Goal: Transaction & Acquisition: Purchase product/service

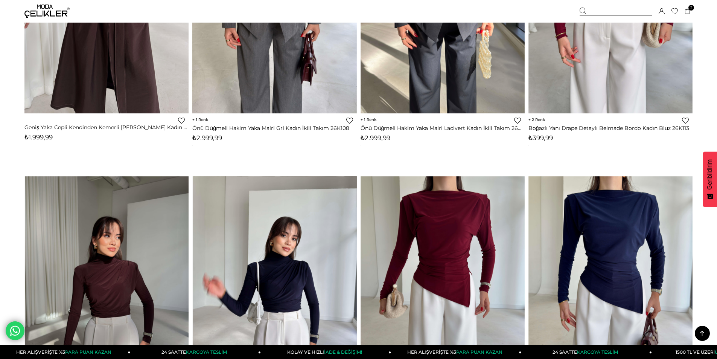
scroll to position [640, 0]
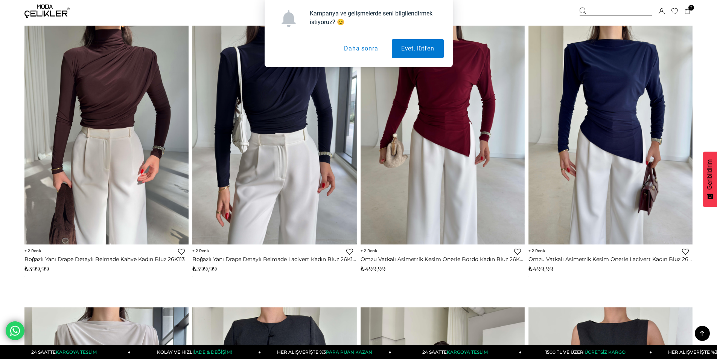
click at [359, 48] on button "Daha sonra" at bounding box center [361, 48] width 53 height 19
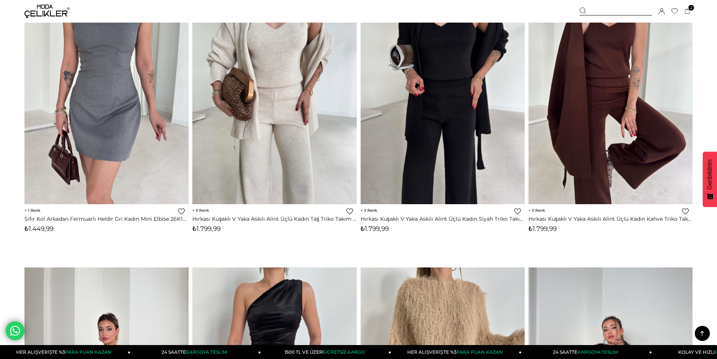
scroll to position [1242, 0]
click at [44, 3] on div "Üye Girişi Üye Ol Hesabım Çıkış Yap [GEOGRAPHIC_DATA] Favorilerim Yardım" at bounding box center [46, 11] width 45 height 23
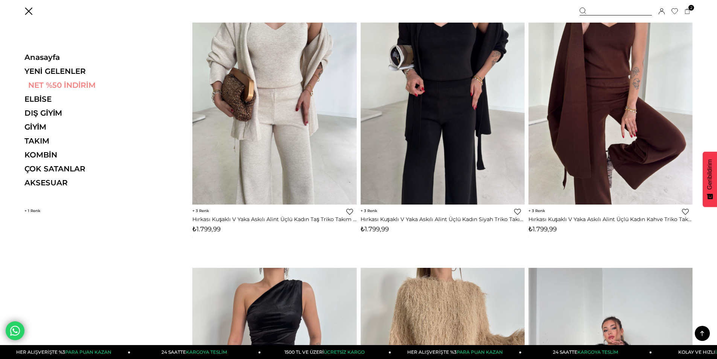
click at [51, 87] on link "NET %50 İNDİRİM" at bounding box center [76, 85] width 104 height 9
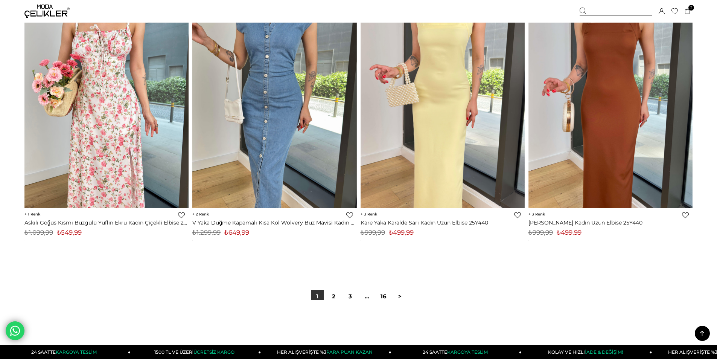
scroll to position [5534, 0]
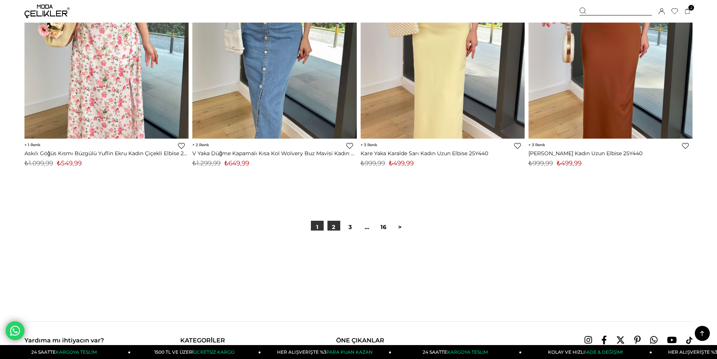
click at [339, 228] on link "2" at bounding box center [334, 227] width 13 height 13
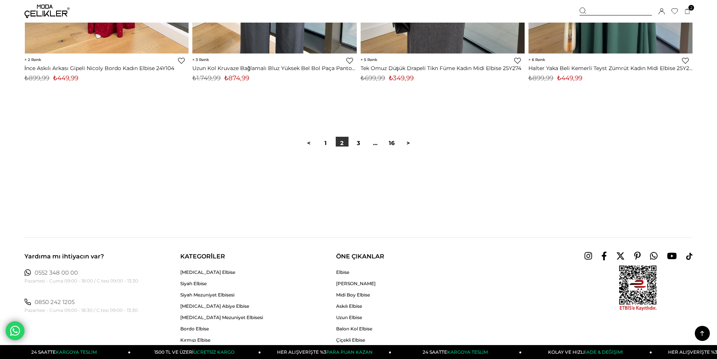
scroll to position [5647, 0]
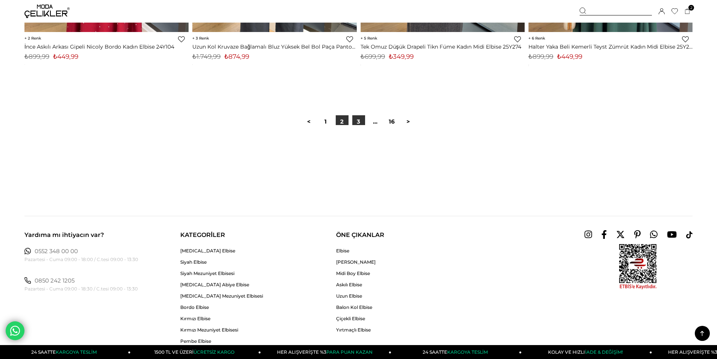
click at [360, 119] on link "3" at bounding box center [358, 121] width 13 height 13
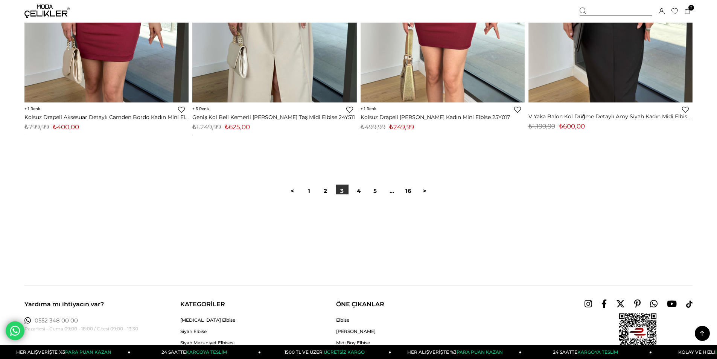
scroll to position [5609, 0]
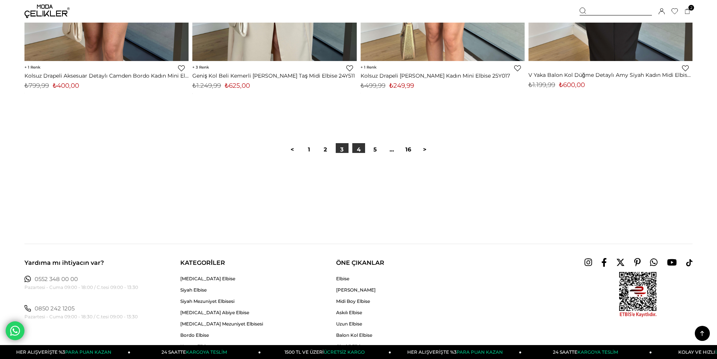
click at [359, 149] on link "4" at bounding box center [358, 149] width 13 height 13
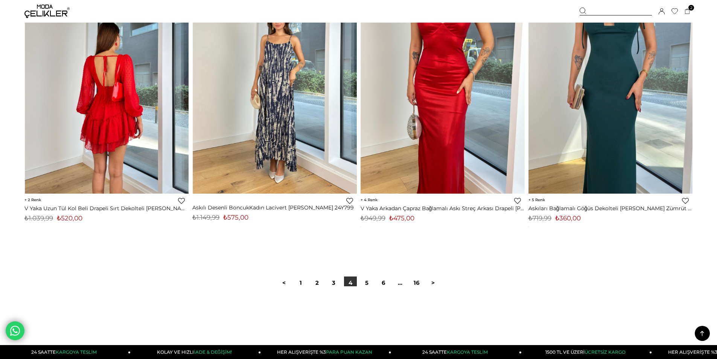
scroll to position [5534, 0]
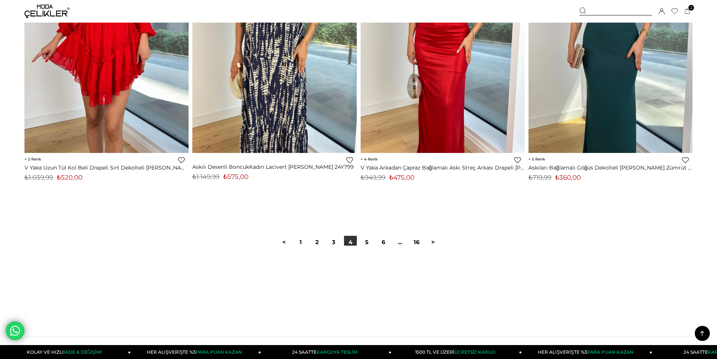
click at [368, 246] on div at bounding box center [358, 269] width 668 height 48
click at [368, 242] on link "5" at bounding box center [367, 242] width 13 height 13
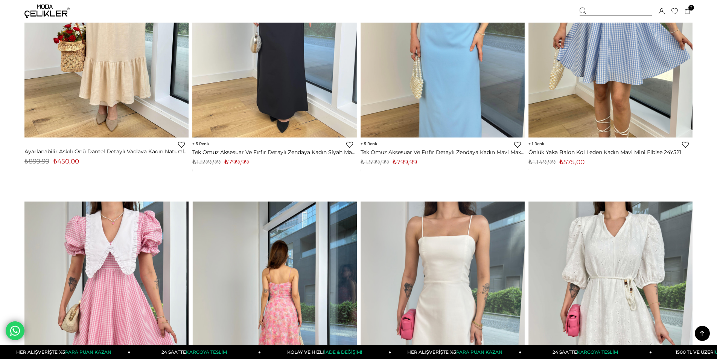
scroll to position [3877, 0]
